Goal: Register for event/course

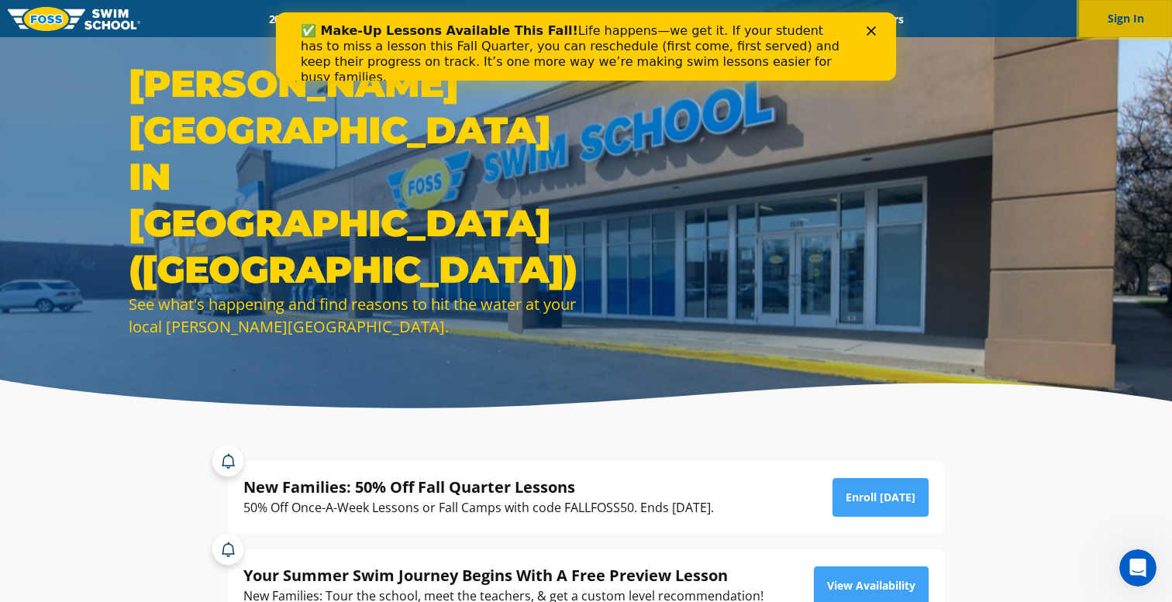
click at [1107, 20] on button "Sign In" at bounding box center [1125, 18] width 93 height 37
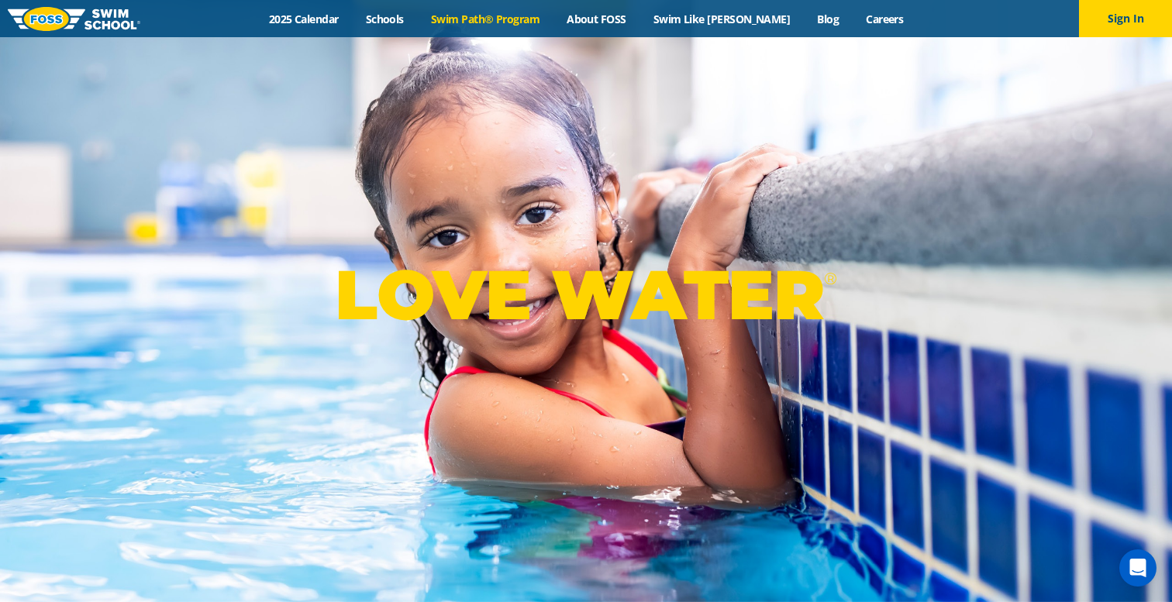
click at [505, 18] on link "Swim Path® Program" at bounding box center [485, 19] width 136 height 15
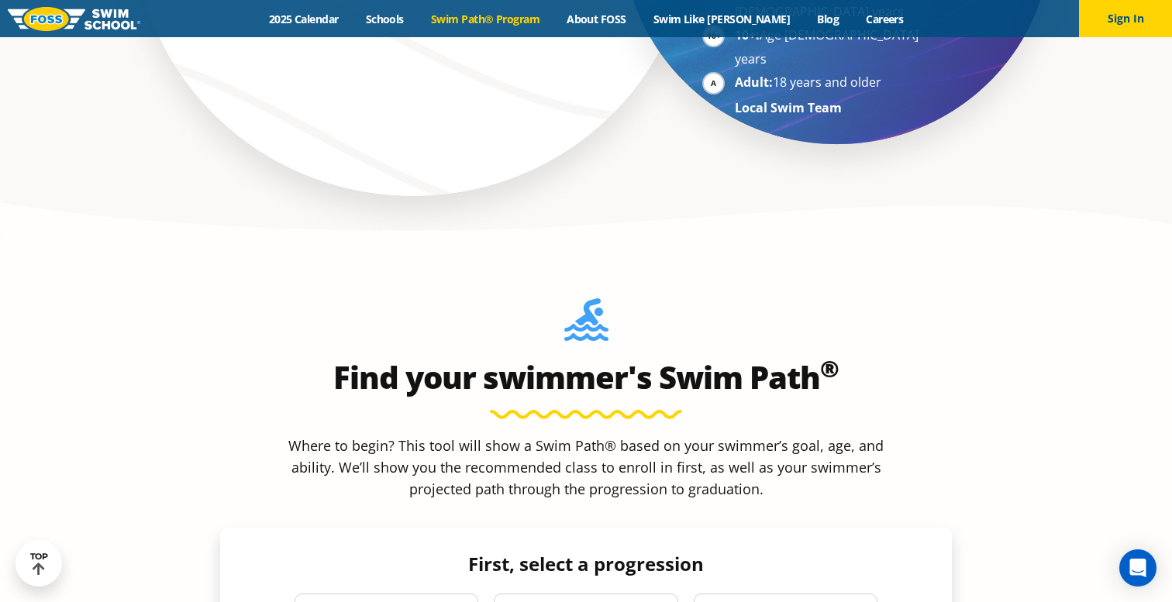
scroll to position [1285, 0]
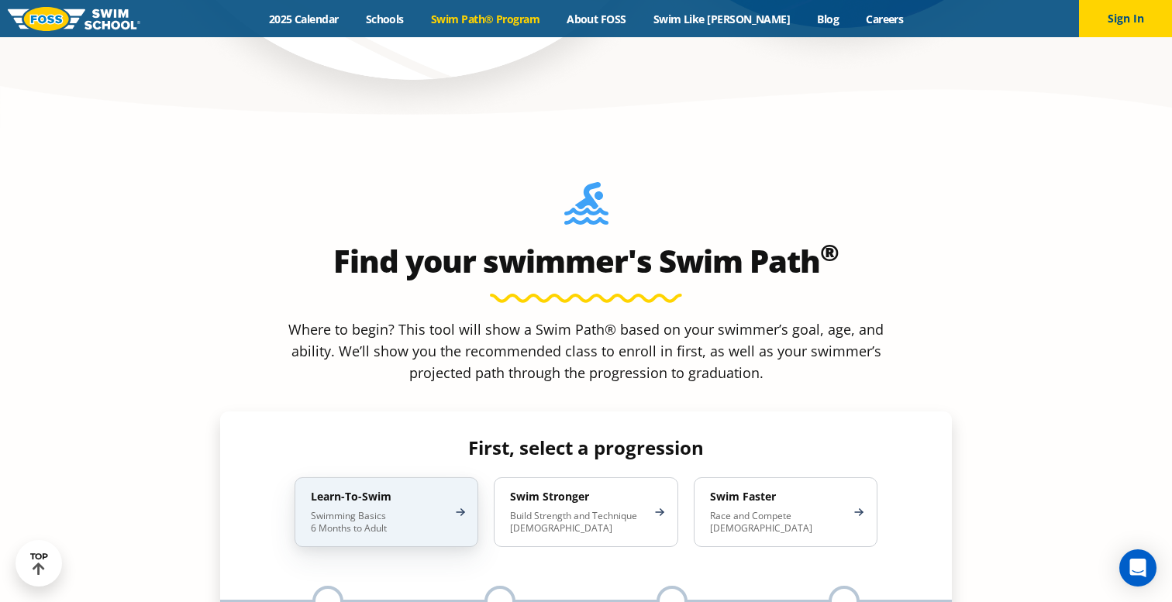
click at [404, 478] on div "Learn-To-Swim Swimming Basics 6 Months to Adult" at bounding box center [387, 513] width 184 height 70
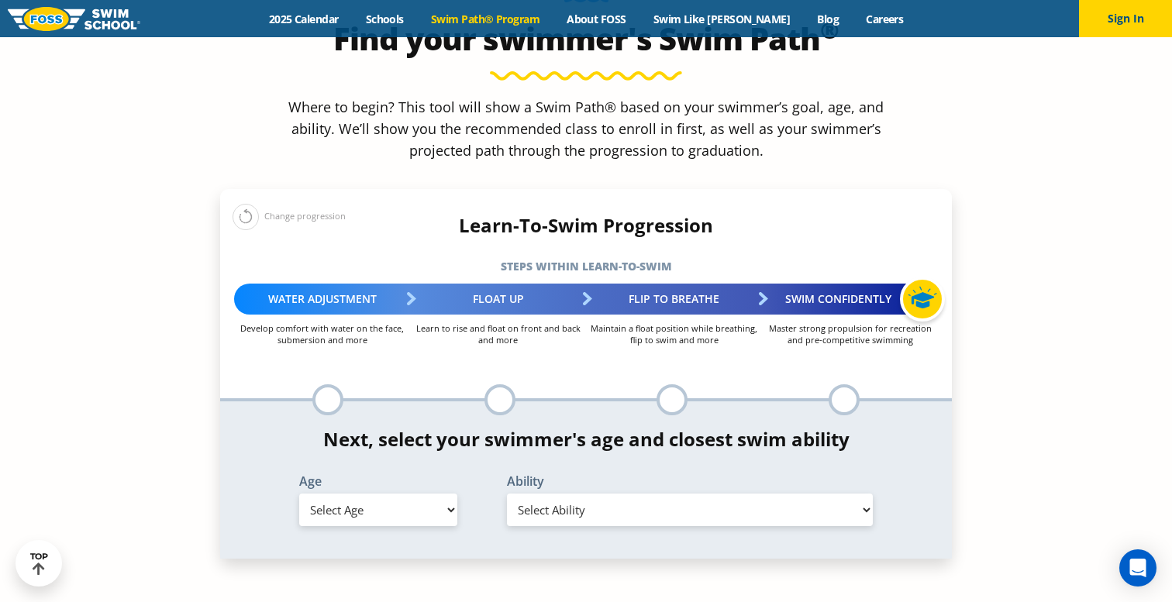
scroll to position [1508, 0]
click at [367, 493] on select "Select Age [DEMOGRAPHIC_DATA] months - 1 year 1 year 2 years 3 years 4 years 5 …" at bounding box center [378, 509] width 158 height 33
select select "2-years"
click at [299, 493] on select "Select Age [DEMOGRAPHIC_DATA] months - 1 year 1 year 2 years 3 years 4 years 5 …" at bounding box center [378, 509] width 158 height 33
click at [595, 493] on select "Select Ability First in-water experience Comfortable with water poured over the…" at bounding box center [690, 509] width 366 height 33
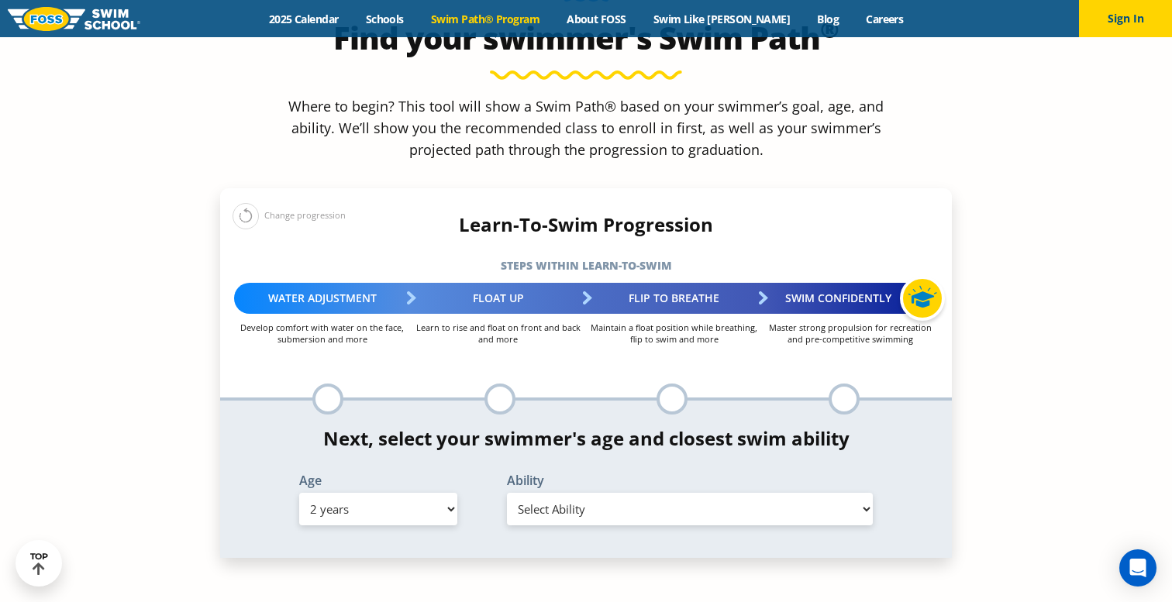
select select "2-years-comfortable-with-water-poured-over-face-eyes-and-ears-and-with-ears-in-…"
click at [507, 493] on select "Select Ability First in-water experience Comfortable with water poured over the…" at bounding box center [690, 509] width 366 height 33
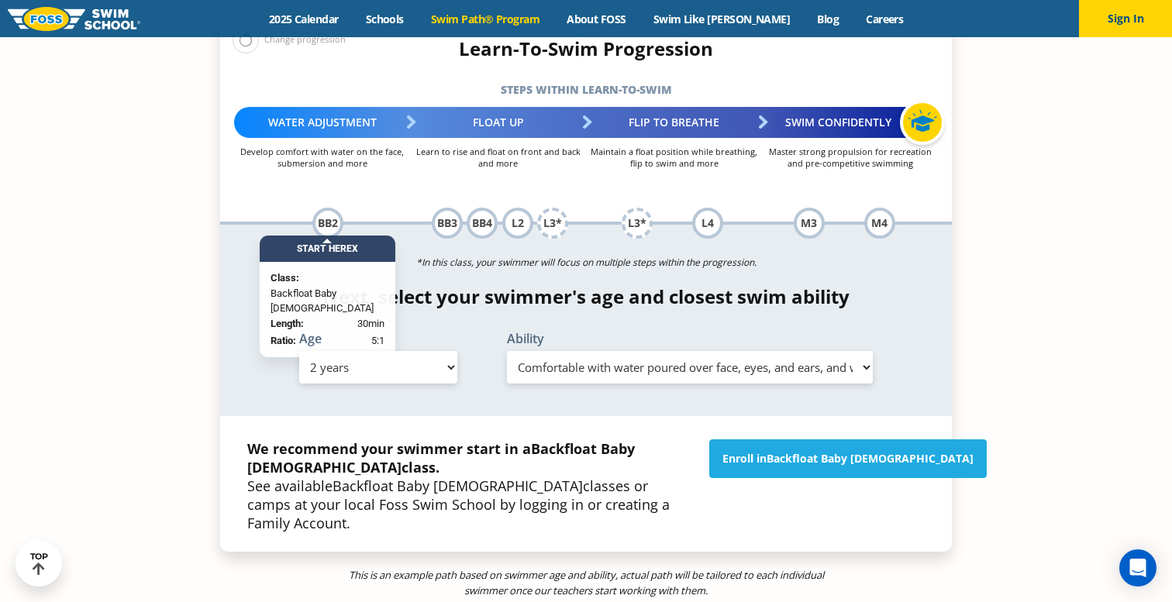
scroll to position [1687, 0]
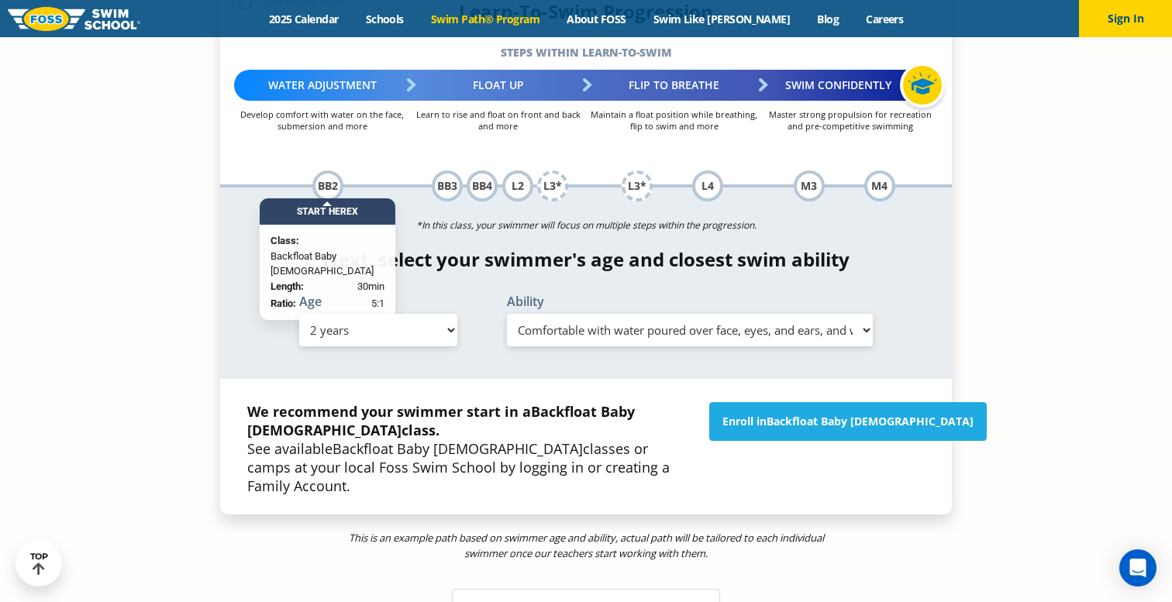
scroll to position [1718, 0]
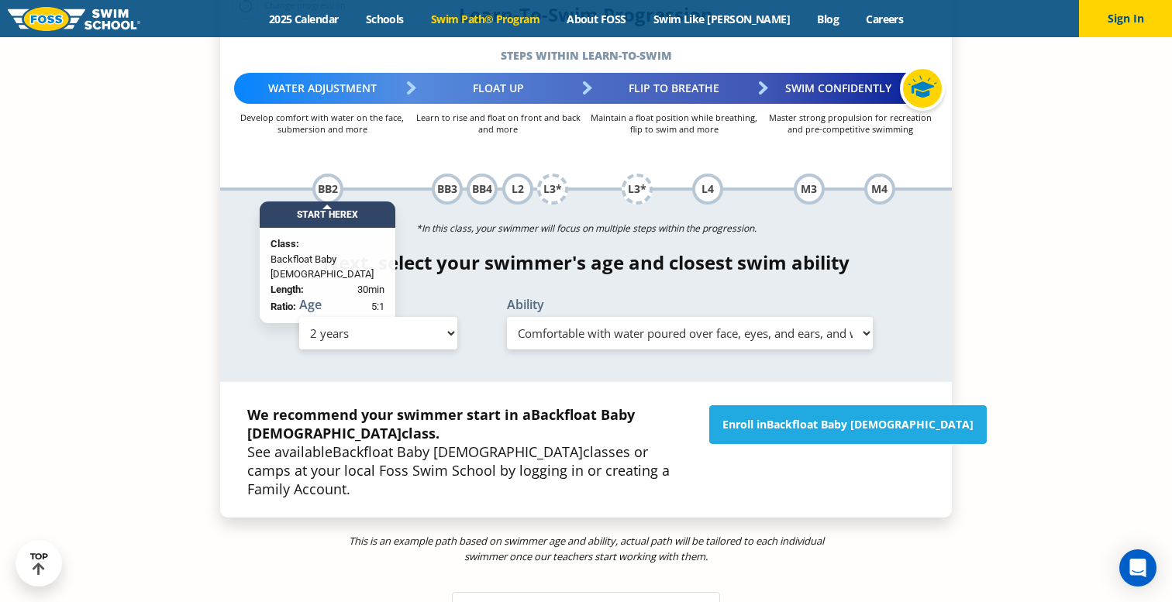
click at [858, 317] on select "Select Ability First in-water experience Comfortable with water poured over the…" at bounding box center [690, 333] width 366 height 33
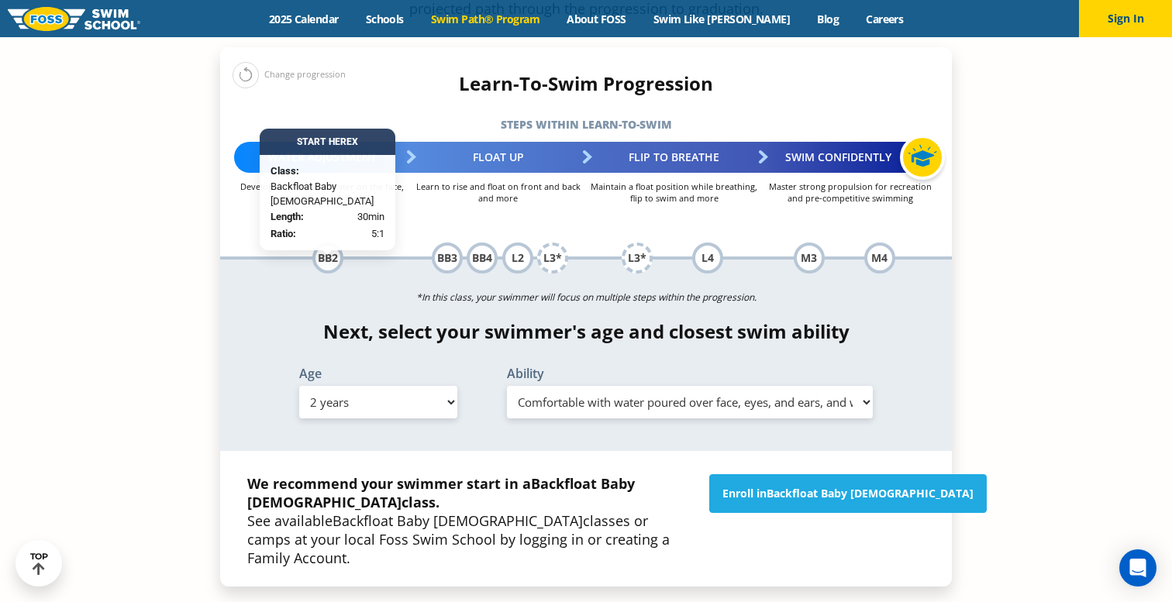
scroll to position [1637, 0]
